Goal: Transaction & Acquisition: Subscribe to service/newsletter

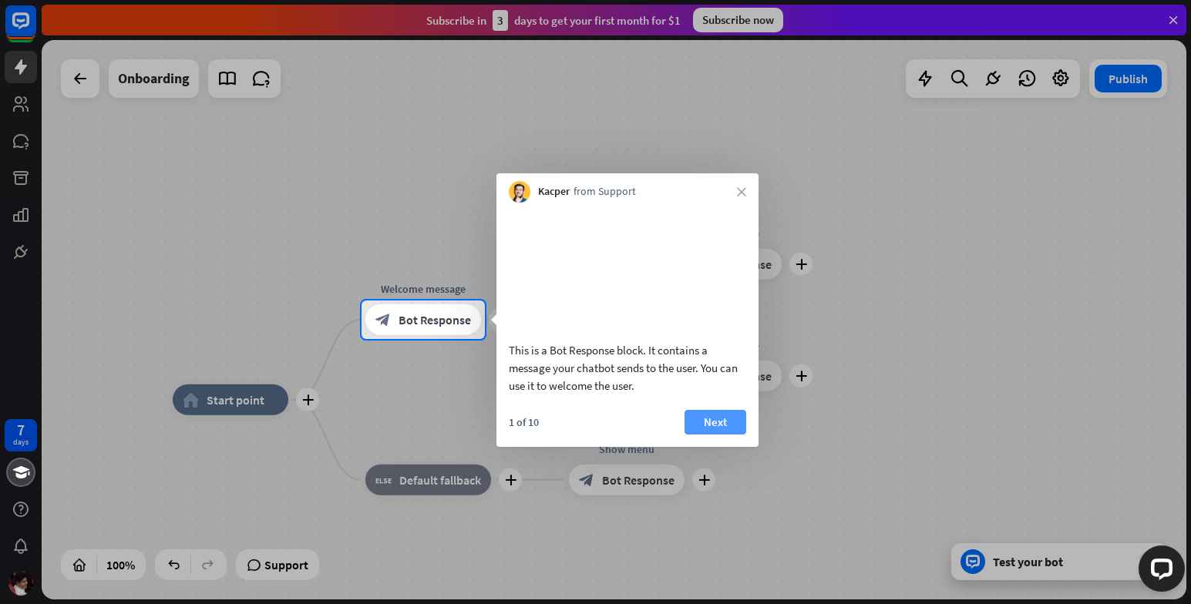
click at [713, 434] on button "Next" at bounding box center [716, 422] width 62 height 25
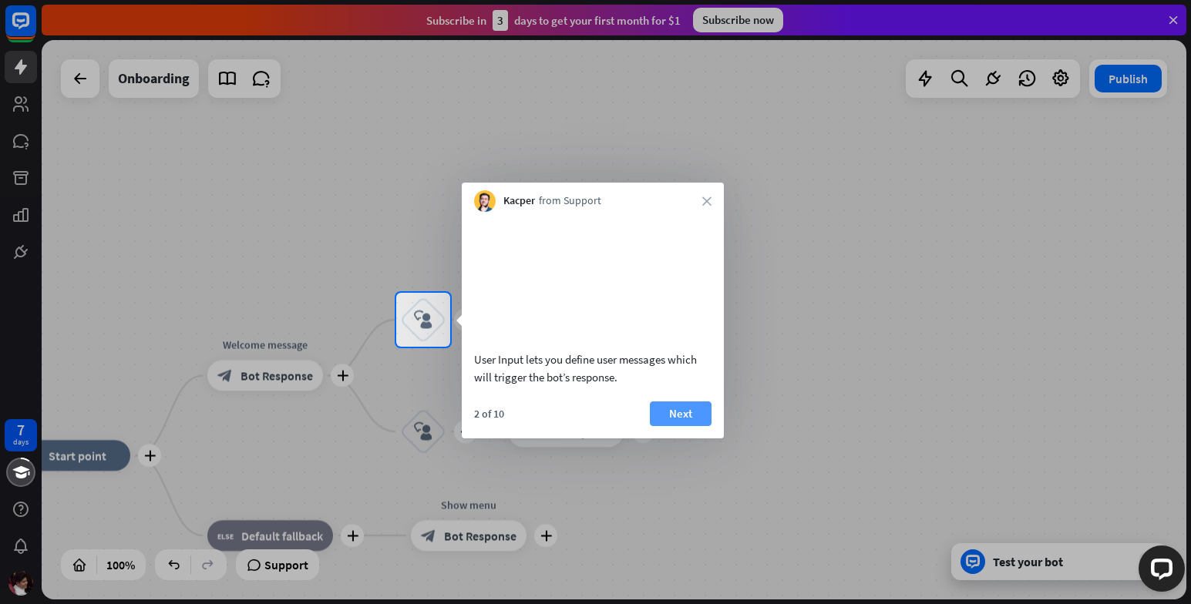
click at [698, 426] on button "Next" at bounding box center [681, 414] width 62 height 25
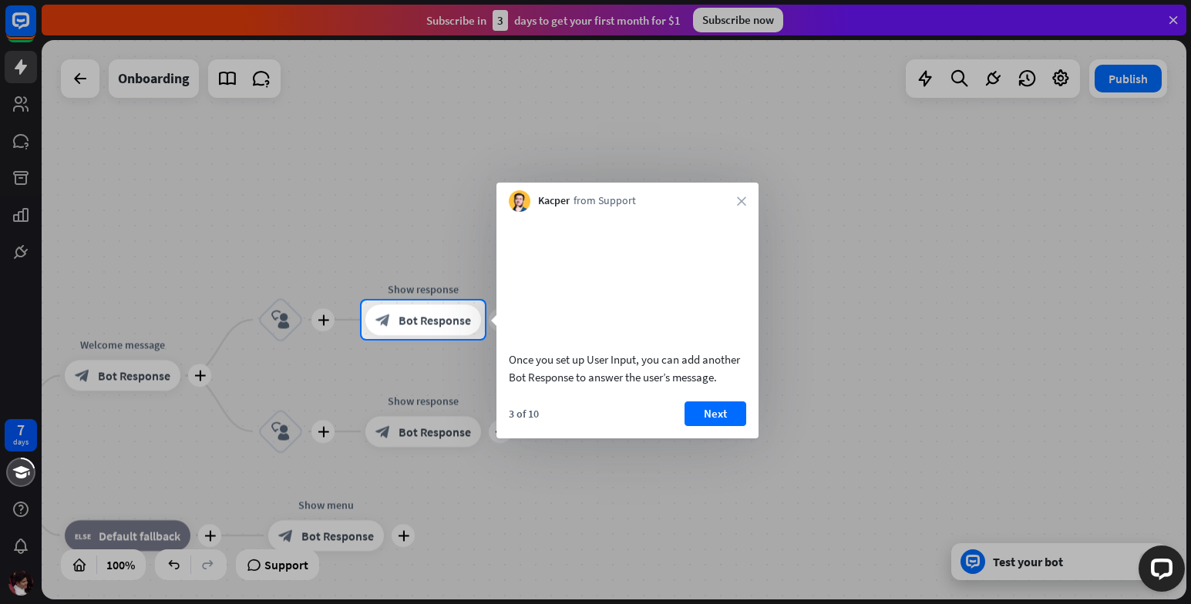
click at [698, 426] on button "Next" at bounding box center [716, 414] width 62 height 25
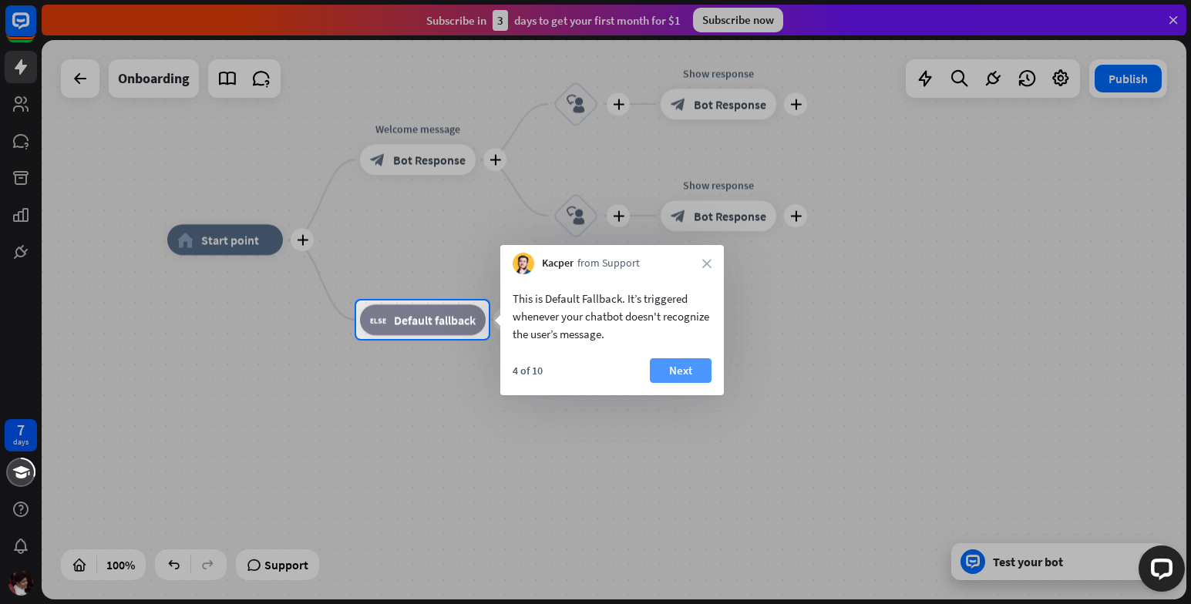
click at [690, 375] on button "Next" at bounding box center [681, 371] width 62 height 25
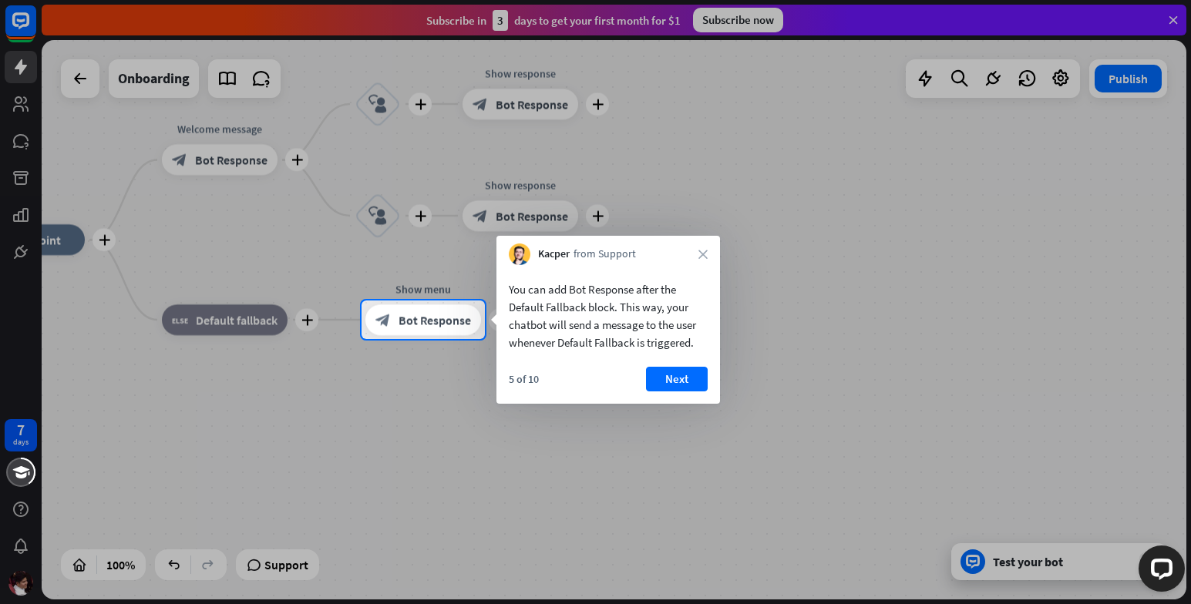
click at [690, 375] on button "Next" at bounding box center [677, 379] width 62 height 25
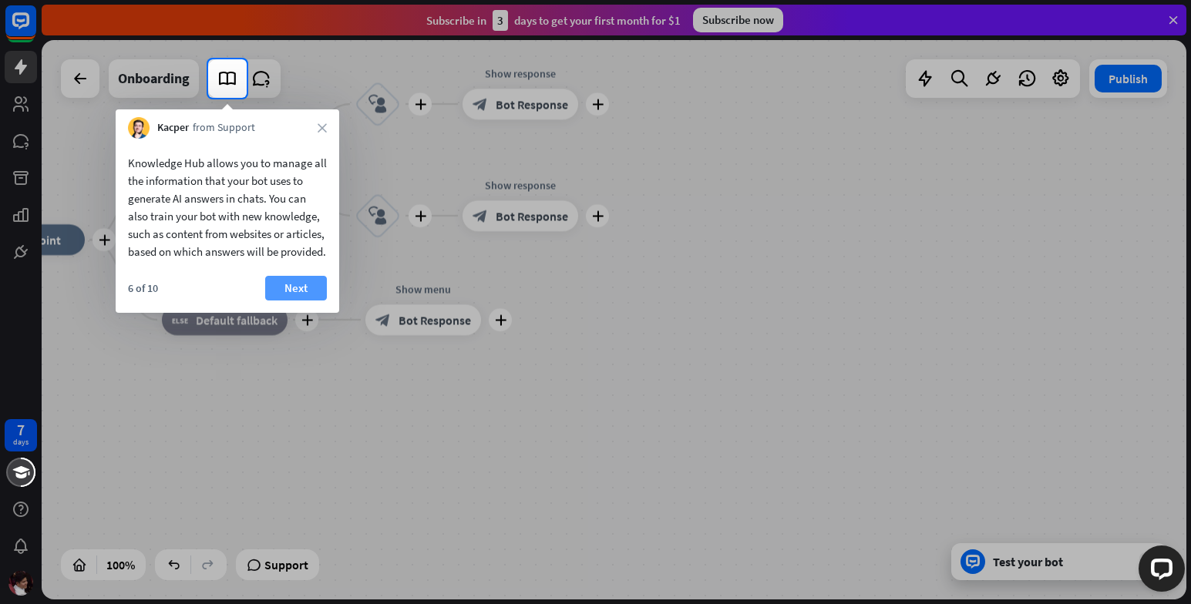
click at [299, 293] on button "Next" at bounding box center [296, 288] width 62 height 25
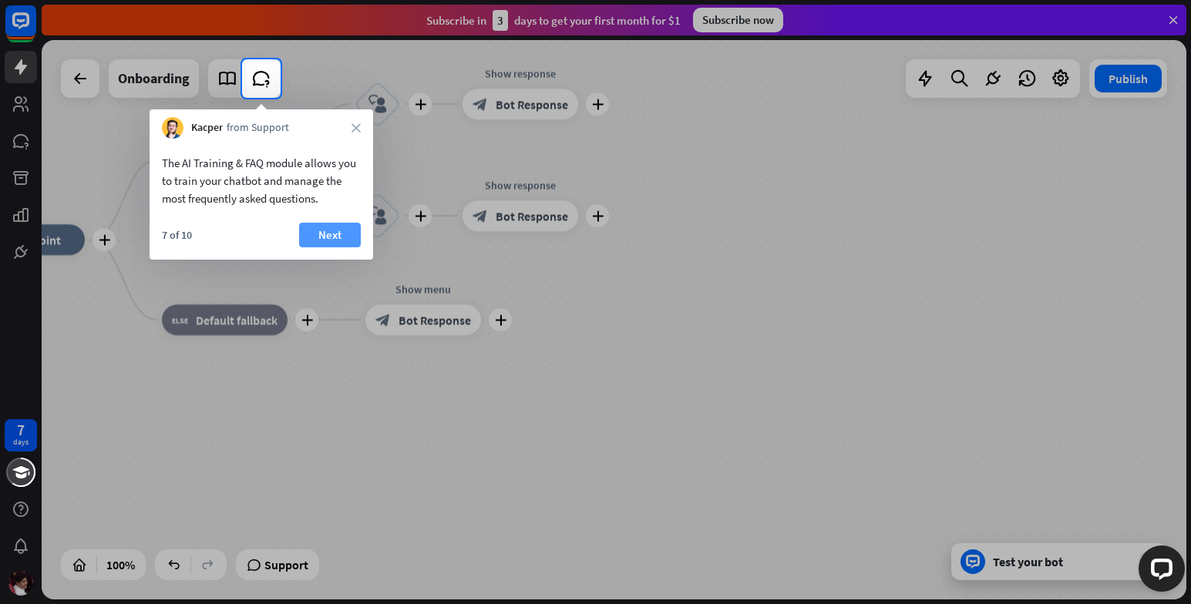
click at [327, 240] on button "Next" at bounding box center [330, 235] width 62 height 25
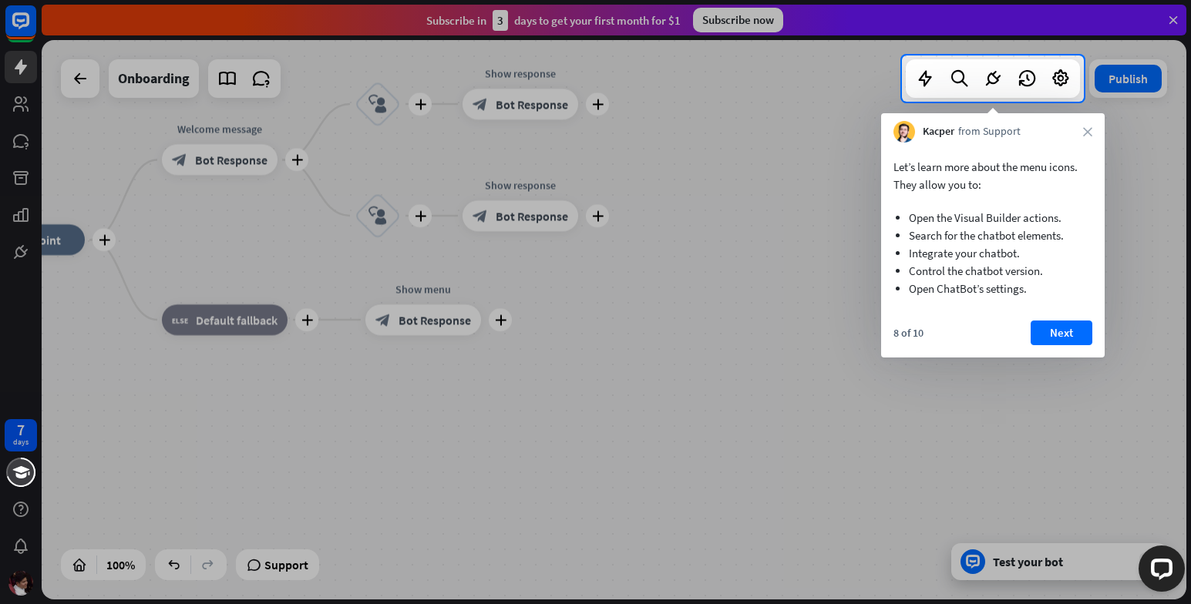
click at [1058, 319] on div "Let’s learn more about the menu icons. They allow you to: Open the Visual Build…" at bounding box center [993, 250] width 224 height 215
click at [1064, 332] on button "Next" at bounding box center [1062, 333] width 62 height 25
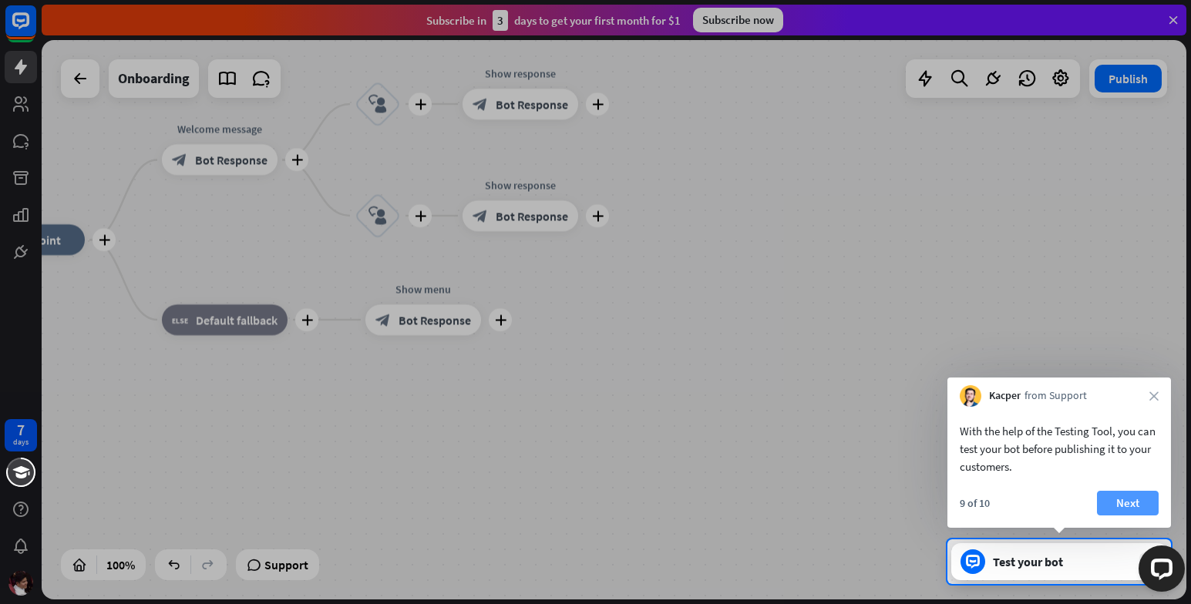
click at [1123, 491] on button "Next" at bounding box center [1128, 503] width 62 height 25
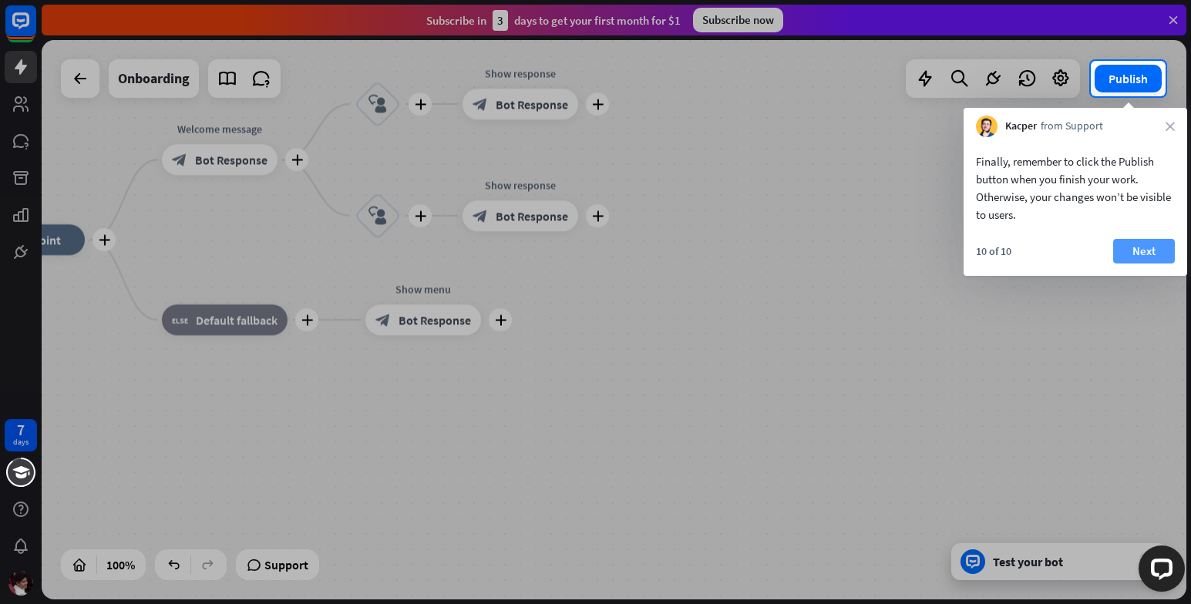
click at [1134, 258] on button "Next" at bounding box center [1144, 251] width 62 height 25
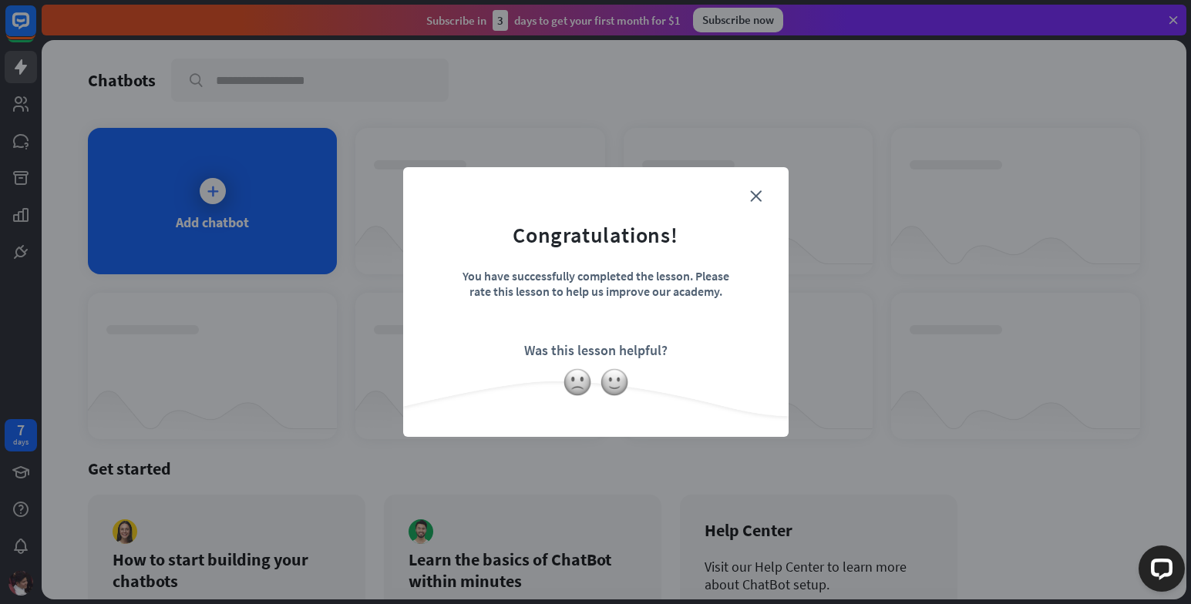
click at [743, 200] on form "Congratulations! You have successfully completed the lesson. Please rate this l…" at bounding box center [596, 279] width 347 height 184
click at [751, 198] on icon "close" at bounding box center [756, 196] width 12 height 12
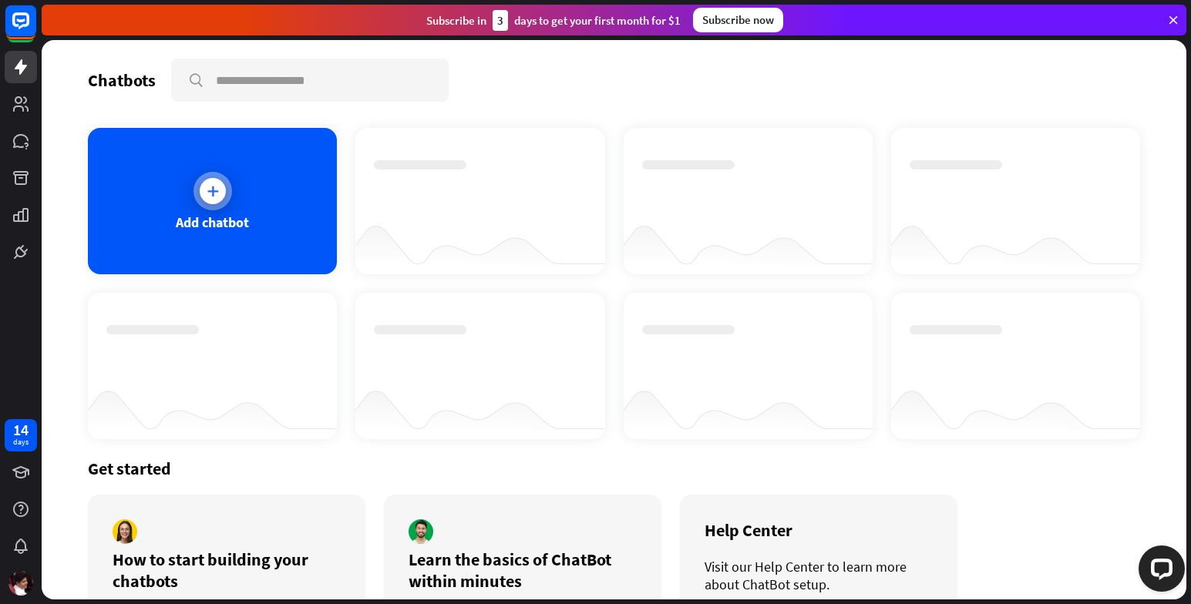
click at [210, 178] on div at bounding box center [213, 191] width 26 height 26
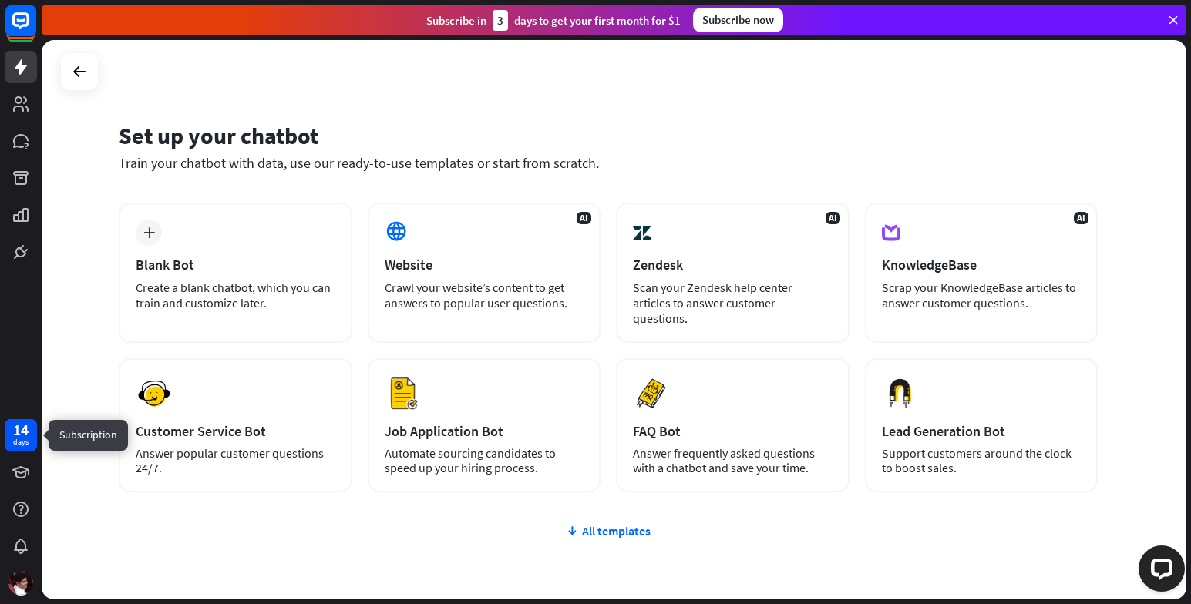
click at [25, 432] on div "14" at bounding box center [20, 430] width 15 height 14
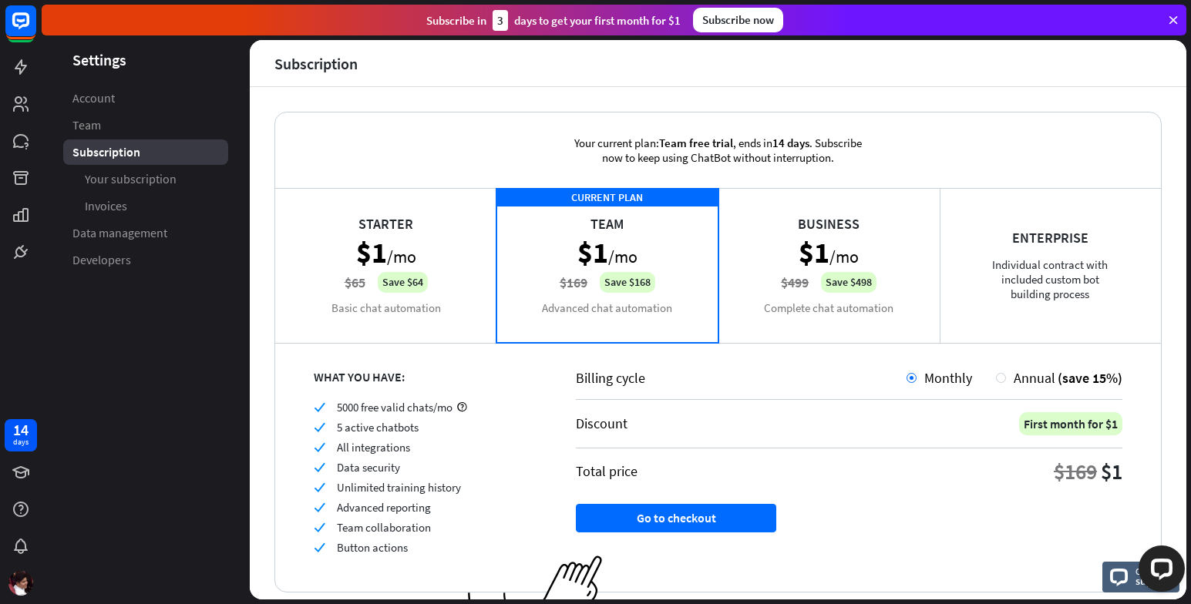
scroll to position [48, 0]
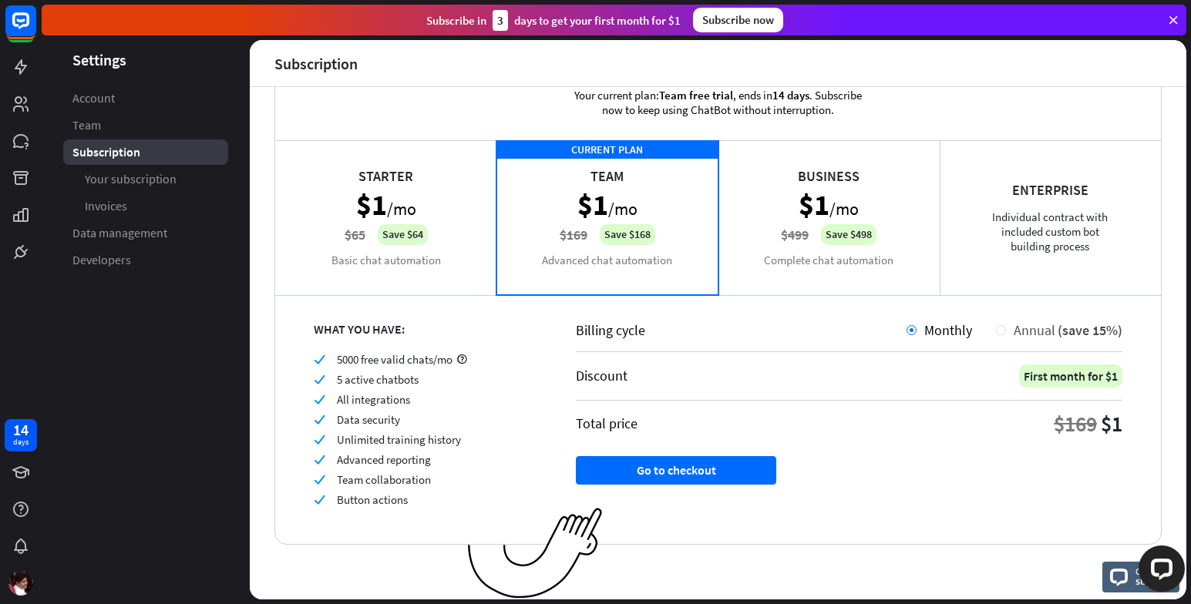
click at [1006, 328] on div "Annual (save 15%)" at bounding box center [1064, 331] width 116 height 18
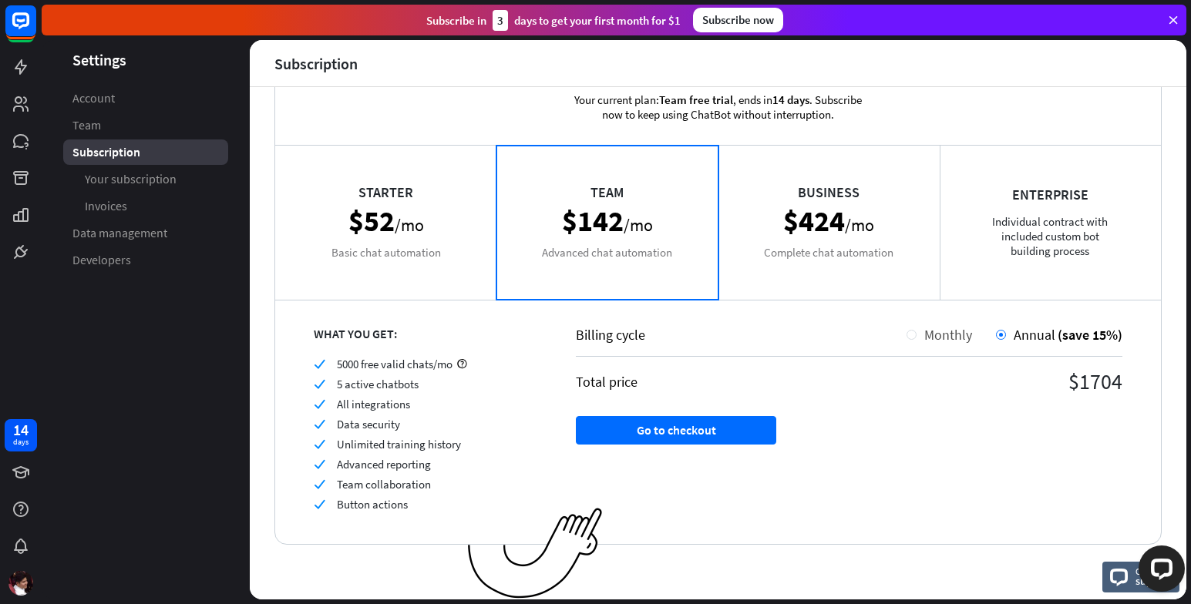
click at [917, 330] on div "Monthly" at bounding box center [945, 335] width 56 height 18
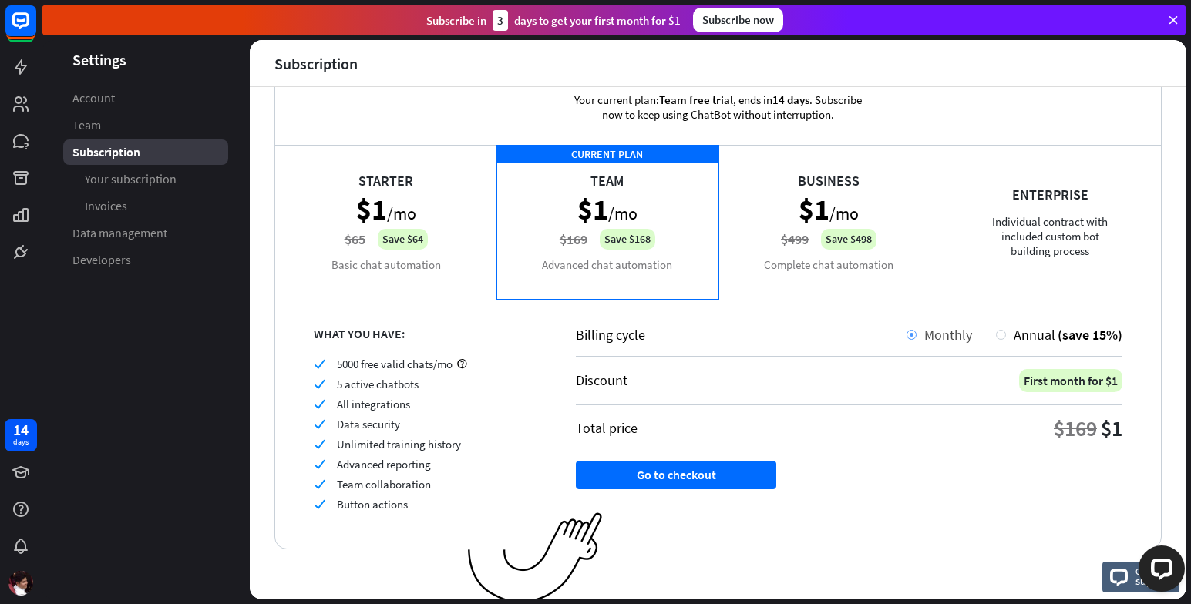
scroll to position [48, 0]
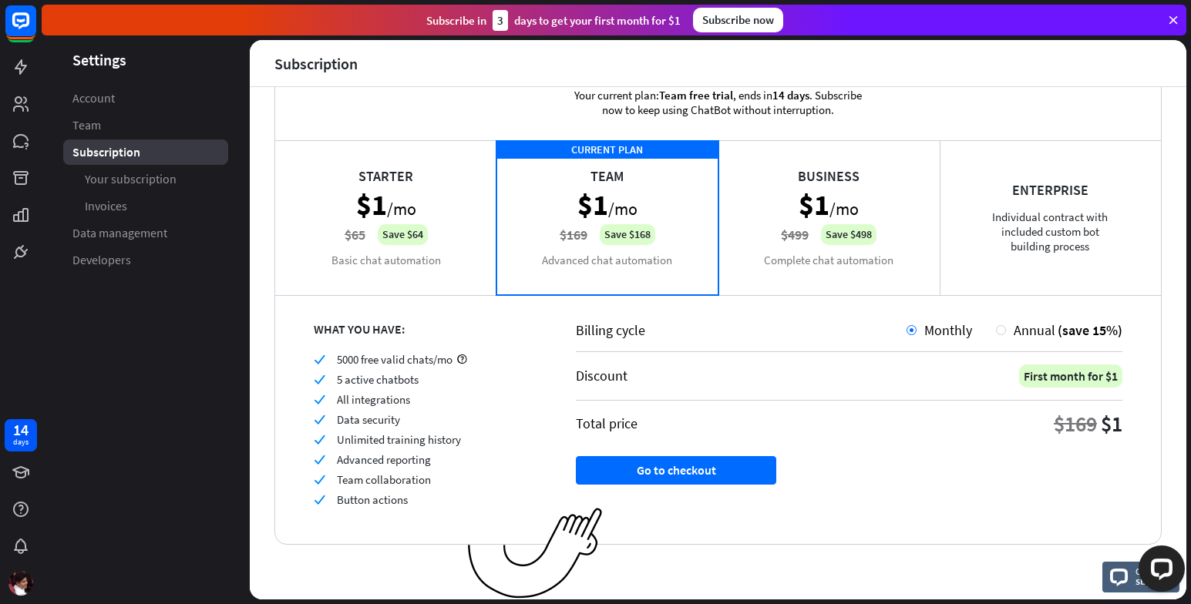
click at [419, 225] on div "Starter $1 /mo $65 Save $64 Basic chat automation" at bounding box center [385, 217] width 221 height 154
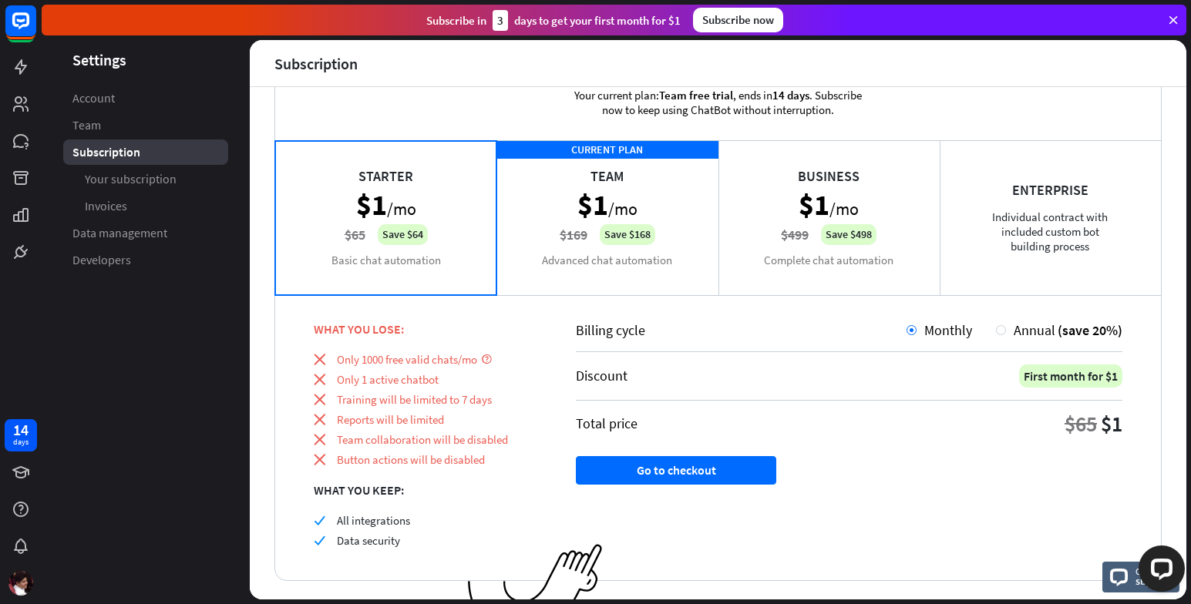
scroll to position [0, 0]
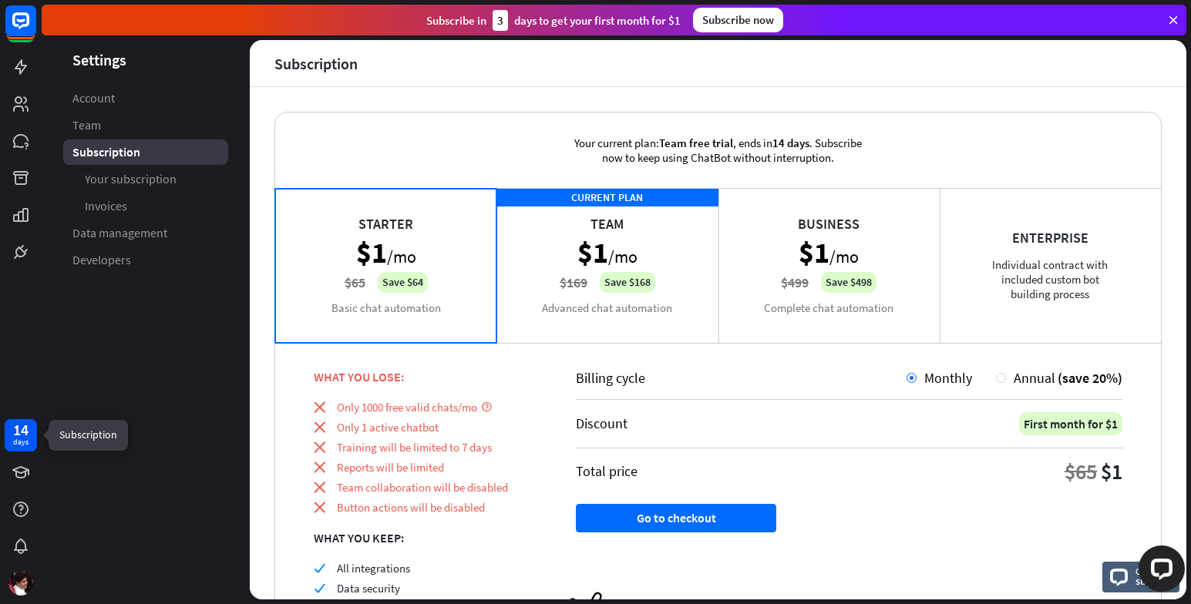
click at [21, 444] on div "days" at bounding box center [20, 442] width 15 height 11
click at [24, 72] on icon at bounding box center [21, 67] width 19 height 19
